Goal: Transaction & Acquisition: Purchase product/service

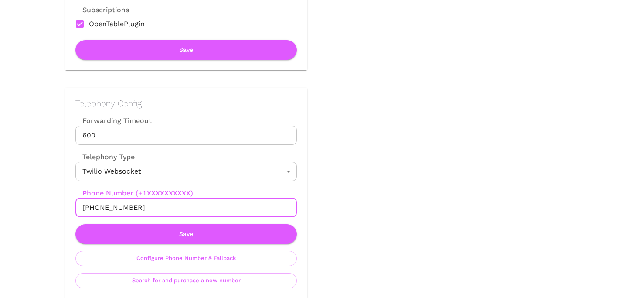
scroll to position [331, 0]
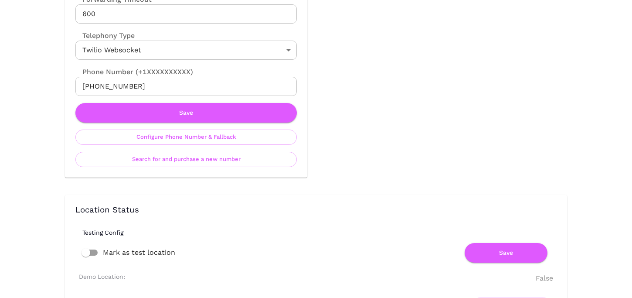
scroll to position [450, 0]
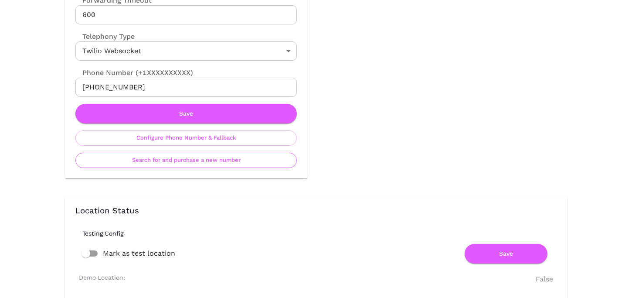
click at [198, 160] on button "Search for and purchase a new number" at bounding box center [186, 160] width 222 height 15
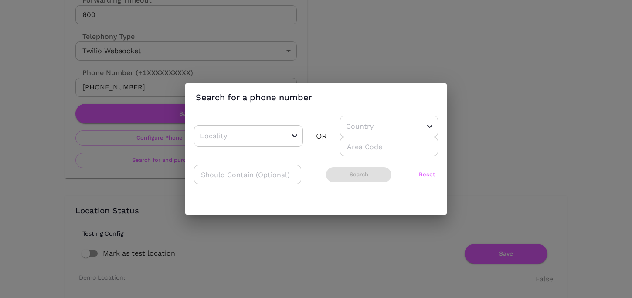
click at [274, 233] on div "Search for a phone number ​ OR ​ ​ ​ Search Reset" at bounding box center [316, 149] width 632 height 298
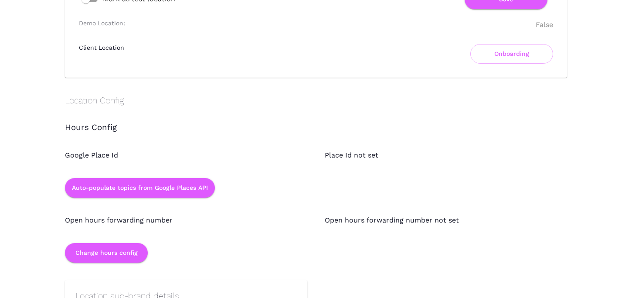
scroll to position [739, 0]
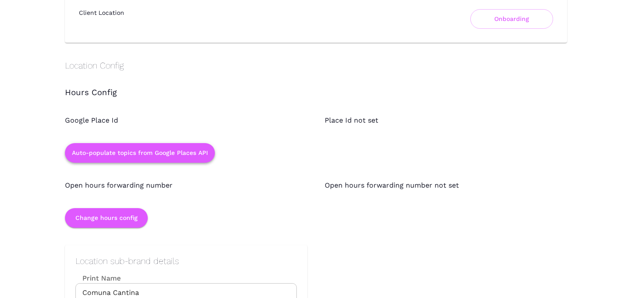
click at [167, 157] on button "Auto-populate topics from Google Places API" at bounding box center [140, 153] width 150 height 20
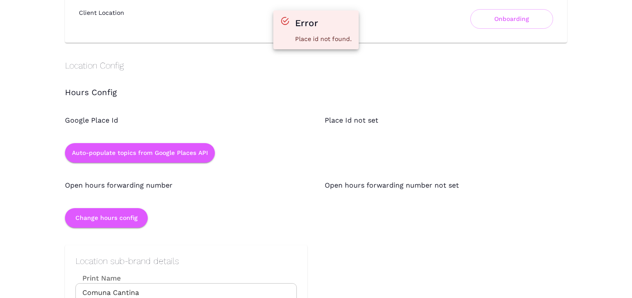
click at [235, 177] on div "Open hours forwarding number" at bounding box center [178, 177] width 260 height 28
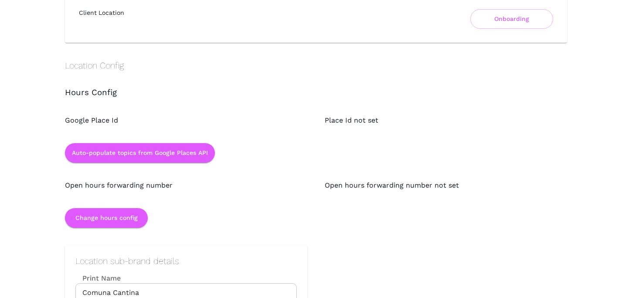
click at [141, 194] on div "Change hours config" at bounding box center [178, 209] width 260 height 37
click at [126, 221] on button "Change hours config" at bounding box center [106, 218] width 83 height 20
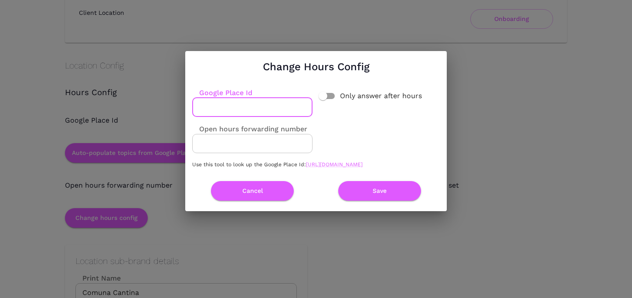
click at [235, 99] on input "Google Place Id" at bounding box center [252, 107] width 120 height 19
paste input "ChIJ82HnsQRakWsRPyb00IrgW30"
type input "ChIJ82HnsQRakWsRPyb00IrgW30"
click at [381, 195] on button "Save" at bounding box center [379, 191] width 83 height 20
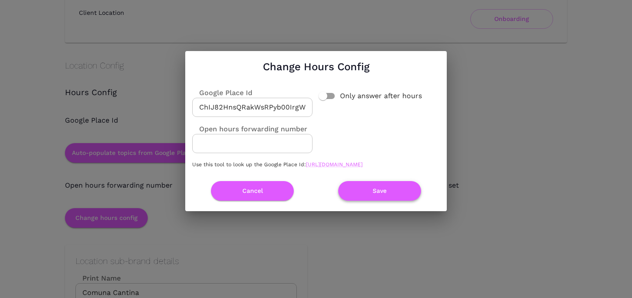
scroll to position [0, 0]
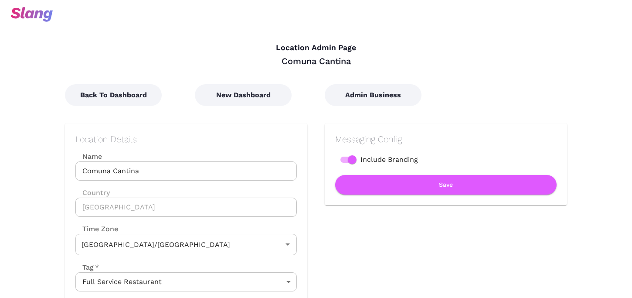
type input "Australian EST ([GEOGRAPHIC_DATA])"
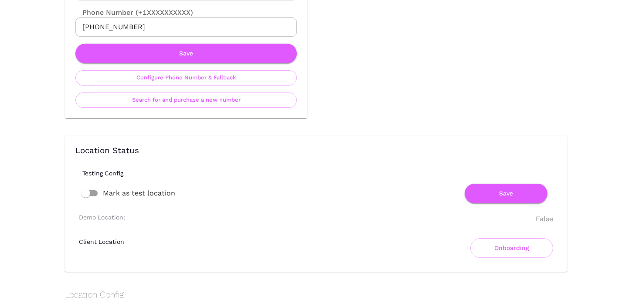
scroll to position [511, 0]
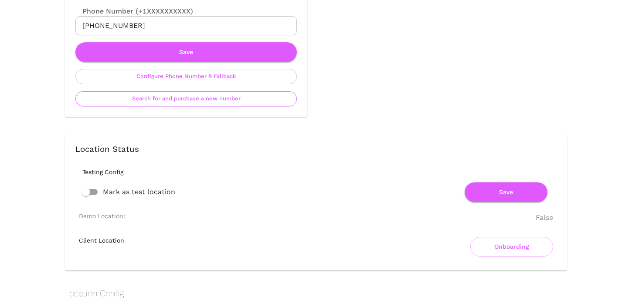
click at [191, 104] on button "Search for and purchase a new number" at bounding box center [186, 98] width 222 height 15
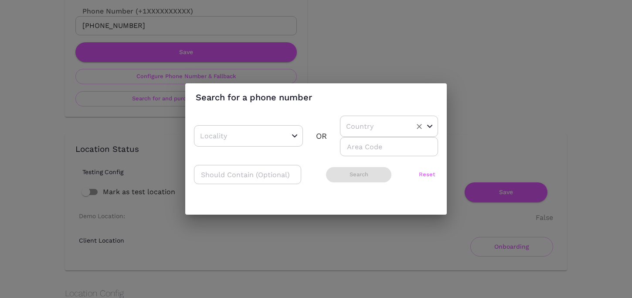
click at [345, 129] on input "text" at bounding box center [375, 126] width 63 height 14
drag, startPoint x: 350, startPoint y: 145, endPoint x: 353, endPoint y: 180, distance: 34.6
click at [353, 180] on ul "US CA AU" at bounding box center [386, 164] width 92 height 54
click at [353, 180] on li "AU" at bounding box center [386, 180] width 92 height 16
type input "AU"
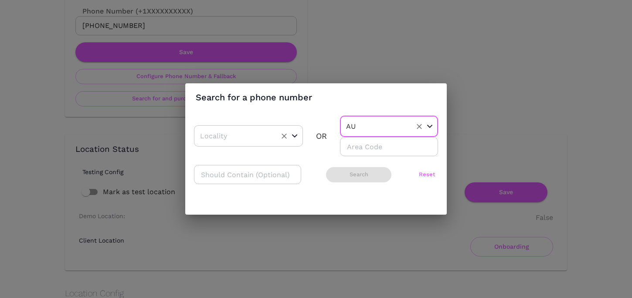
click at [267, 129] on input "text" at bounding box center [235, 136] width 74 height 14
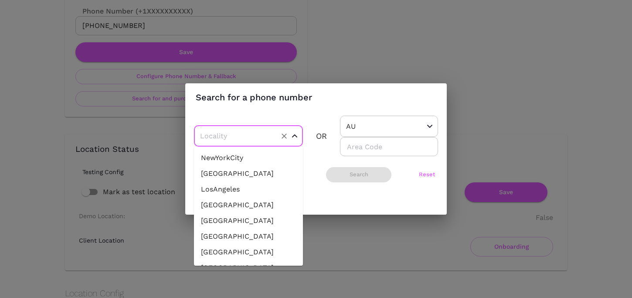
click at [325, 107] on h2 "Search for a phone number" at bounding box center [316, 97] width 262 height 28
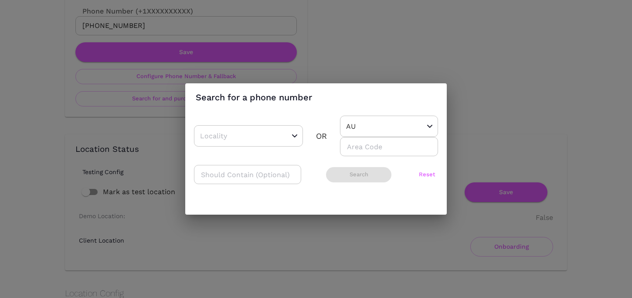
click at [347, 144] on input "number" at bounding box center [389, 146] width 98 height 19
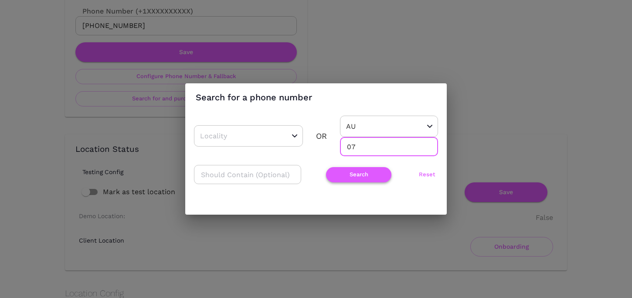
click at [362, 177] on button "Search" at bounding box center [358, 174] width 65 height 15
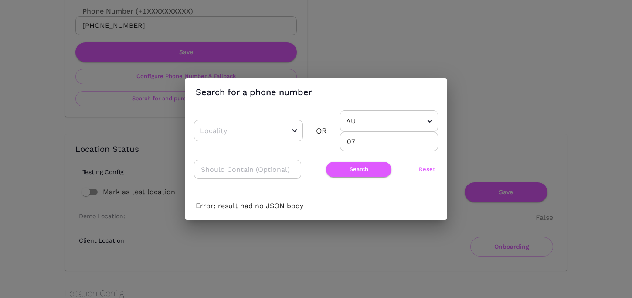
click at [356, 140] on input "07" at bounding box center [389, 141] width 98 height 19
type input "0"
click at [346, 204] on p "Error: result had no JSON body" at bounding box center [316, 206] width 241 height 10
click at [299, 136] on div "​" at bounding box center [248, 130] width 109 height 21
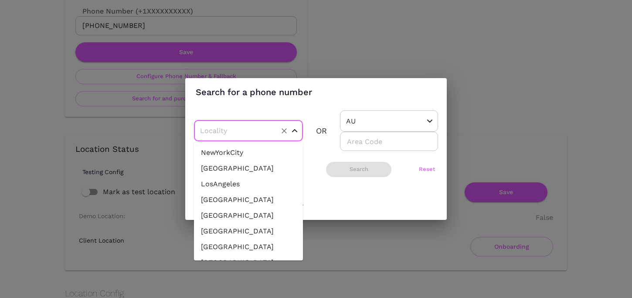
click at [294, 109] on div "Search for a phone number ​ OR AU ​ ​ ​ Search Reset Error: result had no JSON …" at bounding box center [316, 149] width 262 height 142
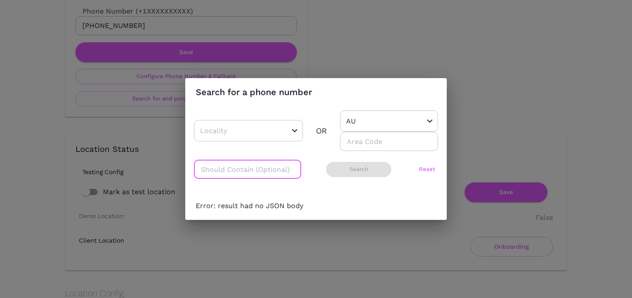
click at [271, 172] on input "text" at bounding box center [247, 169] width 107 height 19
click at [373, 193] on div "Error: result had no JSON body" at bounding box center [316, 206] width 262 height 28
click at [252, 166] on input "text" at bounding box center [247, 169] width 107 height 19
type input "0"
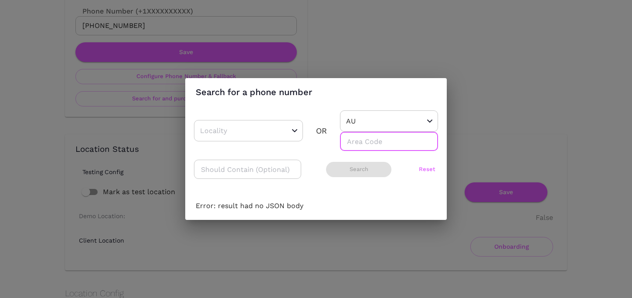
click at [369, 137] on input "number" at bounding box center [389, 141] width 98 height 19
type input "073"
click at [361, 170] on button "Search" at bounding box center [358, 169] width 65 height 15
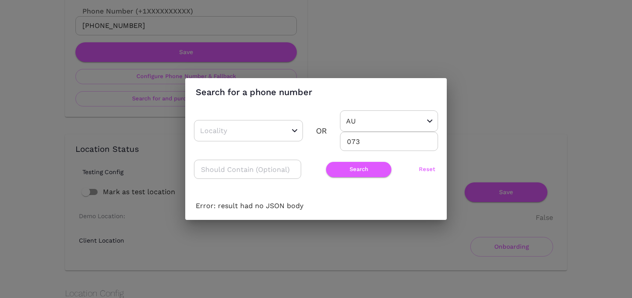
click at [355, 145] on input "073" at bounding box center [389, 141] width 98 height 19
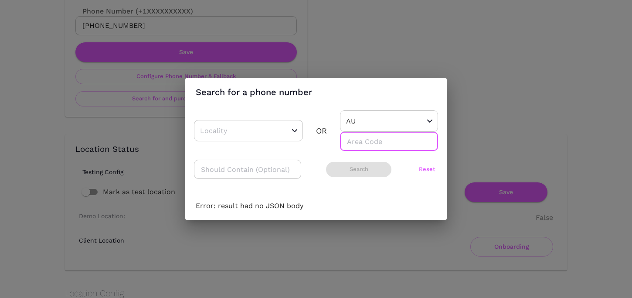
click at [116, 102] on div "Search for a phone number ​ OR AU ​ ​ ​ Search Reset Error: result had no JSON …" at bounding box center [316, 149] width 632 height 298
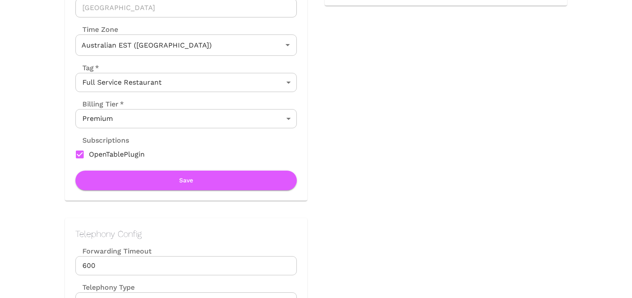
scroll to position [0, 0]
